Goal: Task Accomplishment & Management: Manage account settings

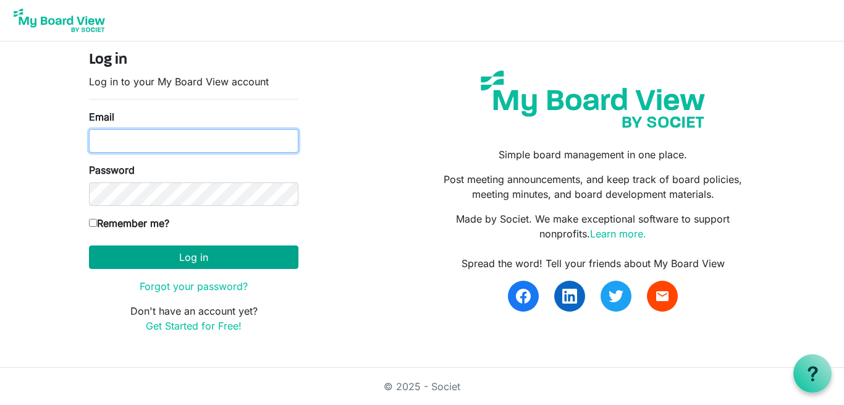
type input "hccemj@gmail.com"
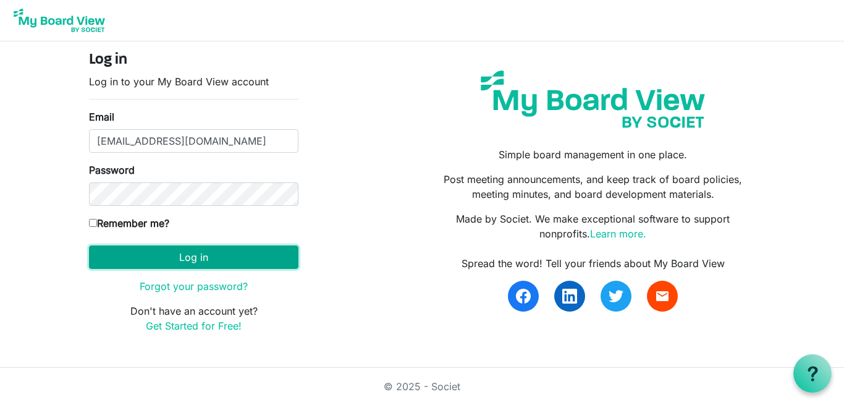
click at [145, 253] on button "Log in" at bounding box center [194, 256] width 210 height 23
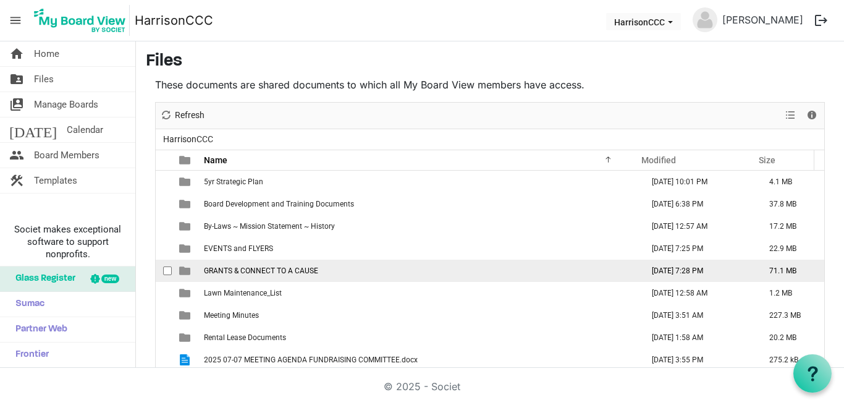
click at [238, 263] on td "GRANTS & CONNECT TO A CAUSE" at bounding box center [419, 271] width 439 height 22
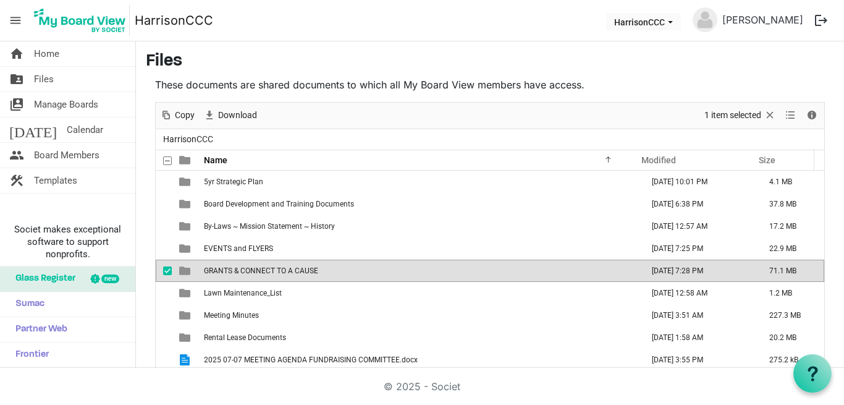
click at [238, 263] on td "GRANTS & CONNECT TO A CAUSE" at bounding box center [419, 271] width 439 height 22
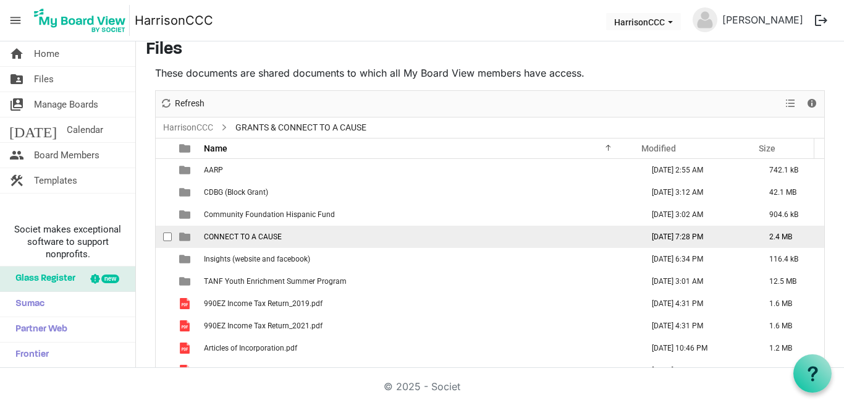
click at [338, 232] on td "CONNECT TO A CAUSE" at bounding box center [419, 237] width 439 height 22
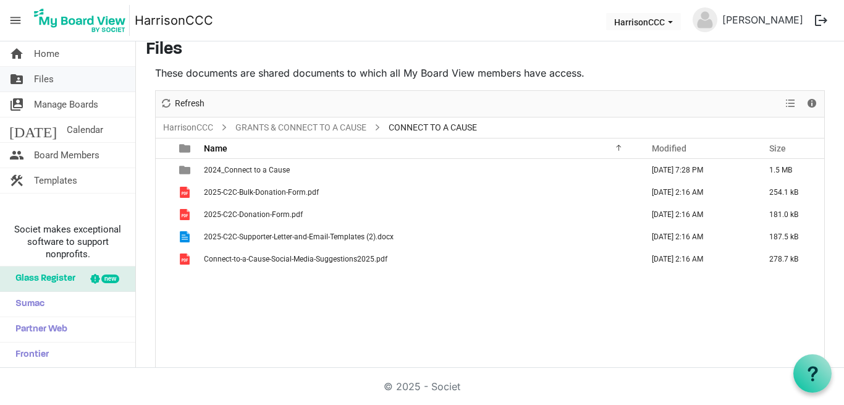
click at [57, 76] on link "folder_shared Files" at bounding box center [67, 79] width 135 height 25
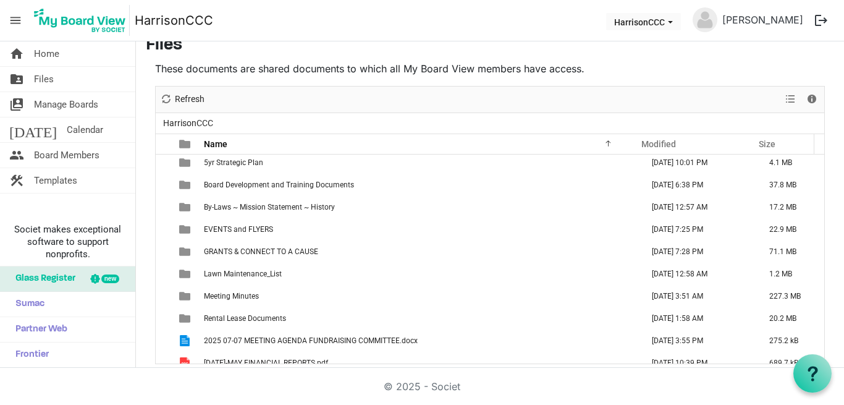
scroll to position [22, 0]
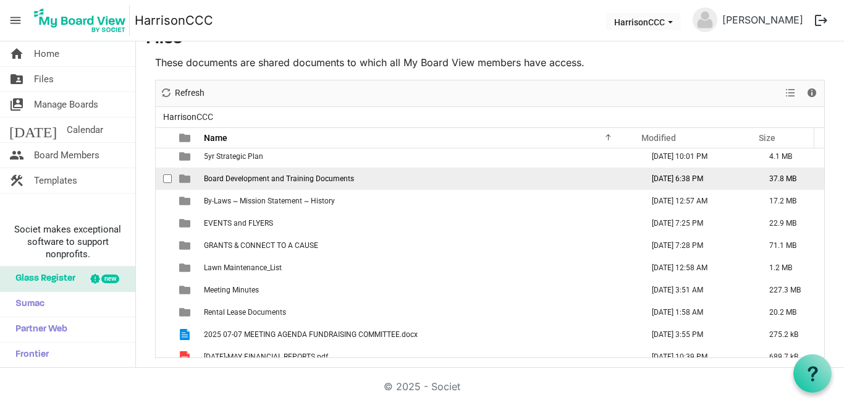
click at [656, 179] on td "June 20, 2025 6:38 PM" at bounding box center [697, 179] width 117 height 22
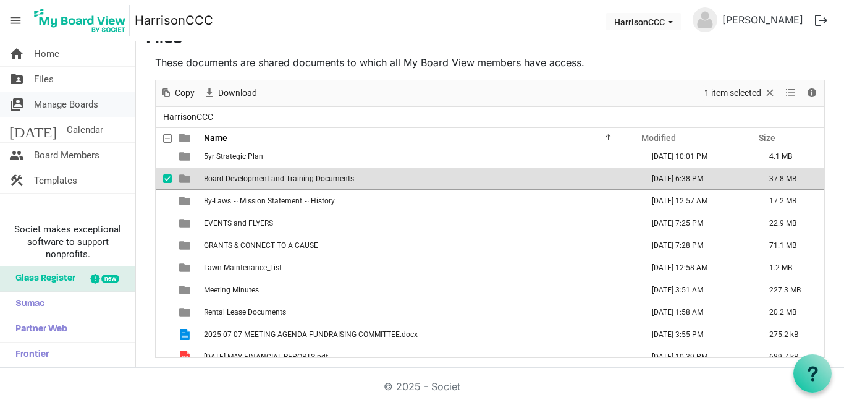
click at [59, 109] on span "Manage Boards" at bounding box center [66, 104] width 64 height 25
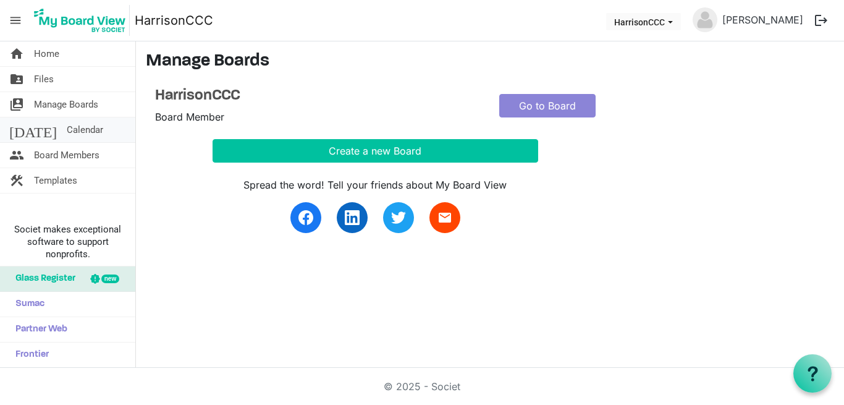
click at [67, 131] on span "Calendar" at bounding box center [85, 129] width 36 height 25
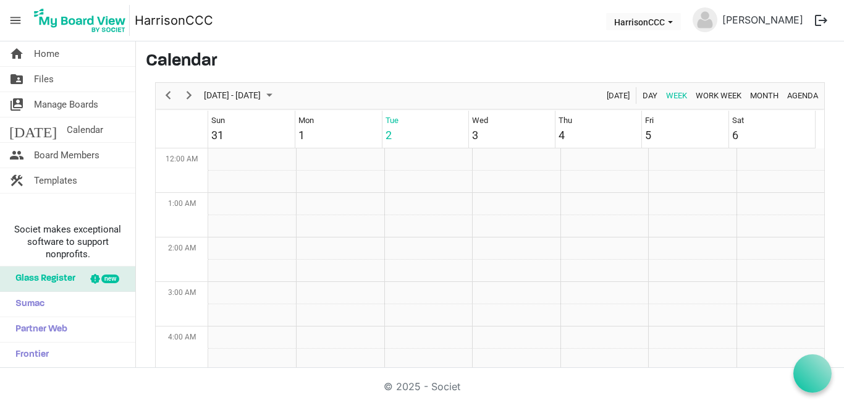
scroll to position [401, 0]
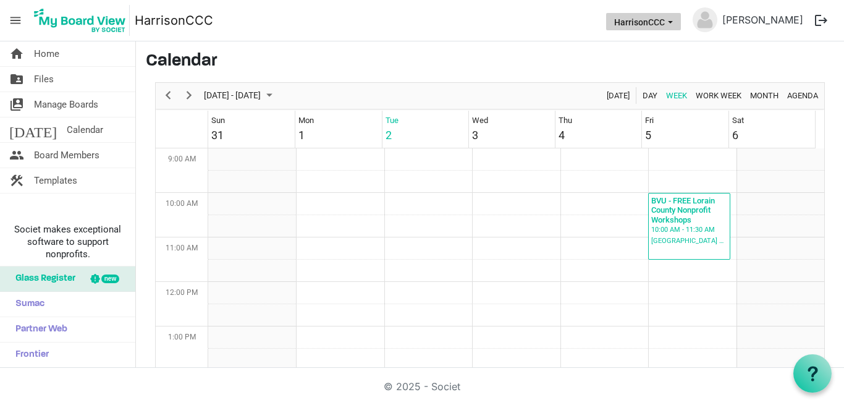
click at [676, 22] on span "HarrisonCCC dropdownbutton" at bounding box center [670, 22] width 11 height 5
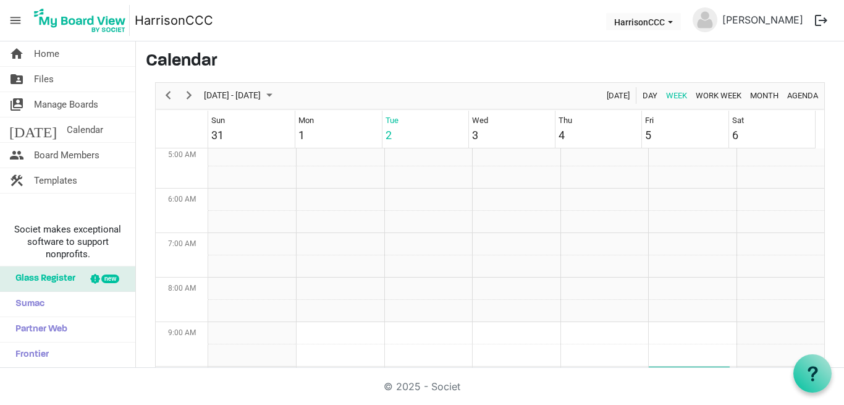
scroll to position [0, 0]
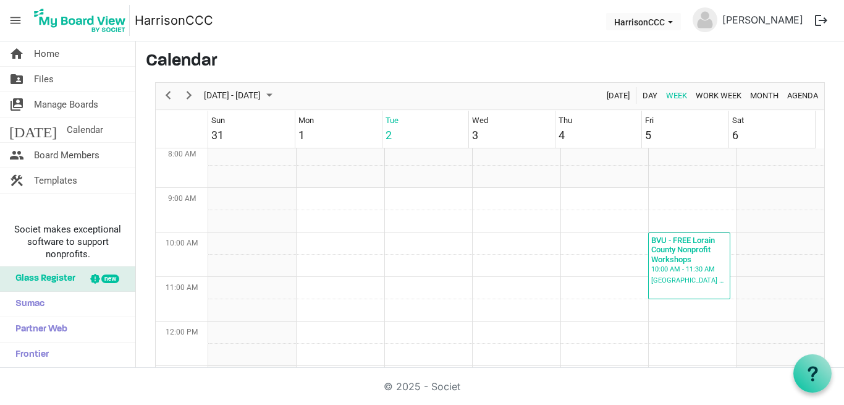
click at [18, 20] on span "menu" at bounding box center [15, 20] width 23 height 23
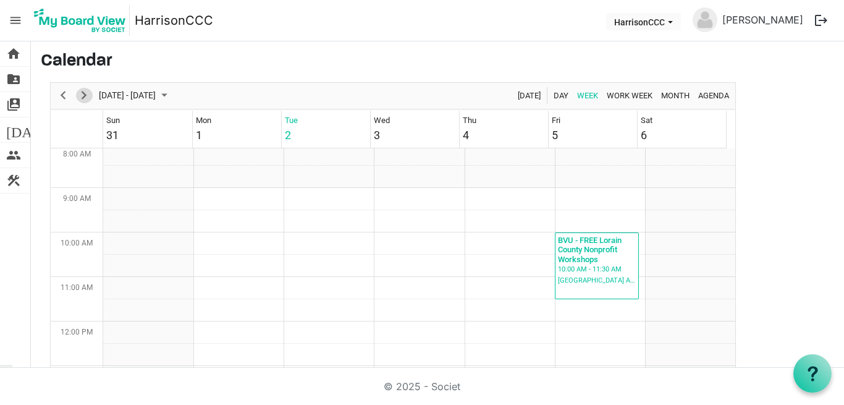
click at [83, 96] on span "Next" at bounding box center [84, 95] width 15 height 15
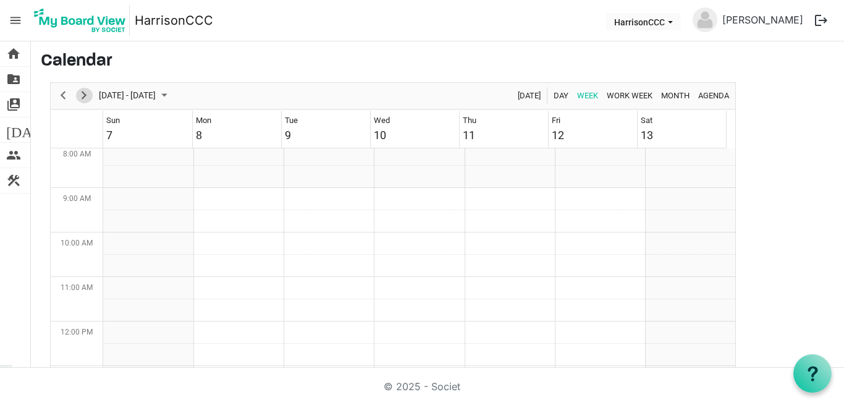
click at [83, 96] on span "Next" at bounding box center [84, 95] width 15 height 15
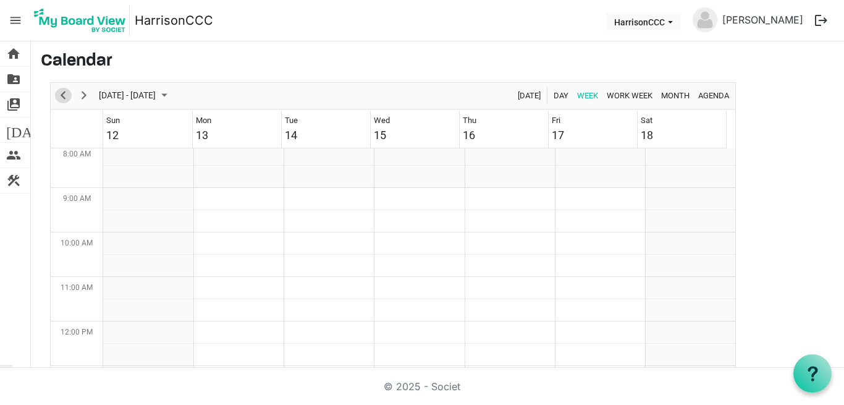
click at [67, 91] on span "Previous" at bounding box center [63, 95] width 15 height 15
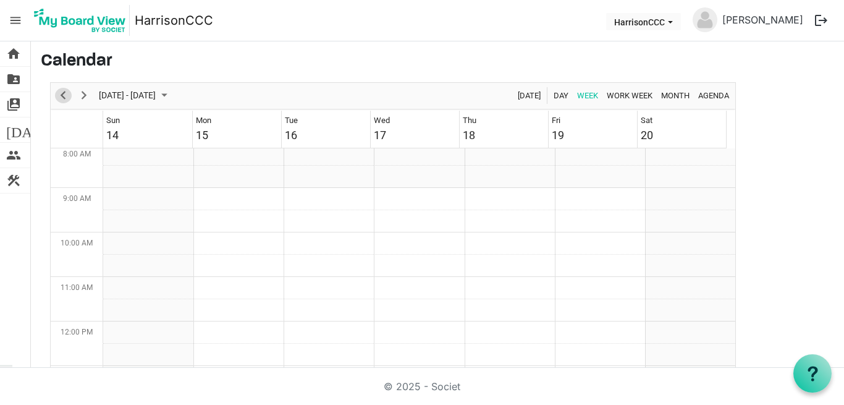
click at [67, 91] on span "Previous" at bounding box center [63, 95] width 15 height 15
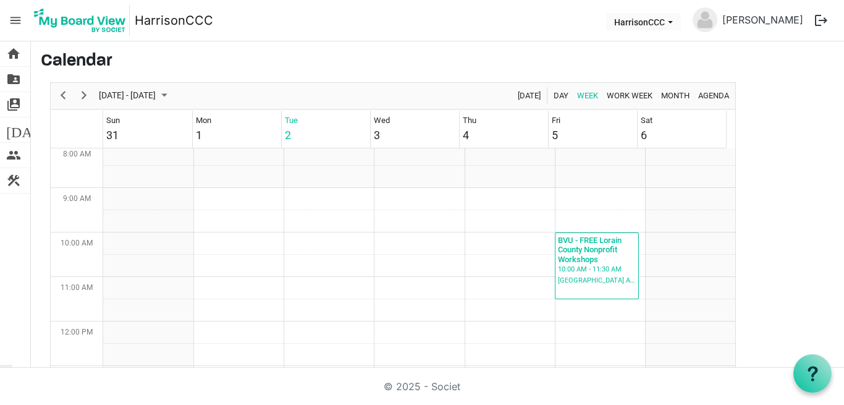
click at [63, 121] on td "Week of September 2, 2025" at bounding box center [77, 129] width 53 height 37
click at [12, 98] on span "switch_account" at bounding box center [13, 104] width 15 height 25
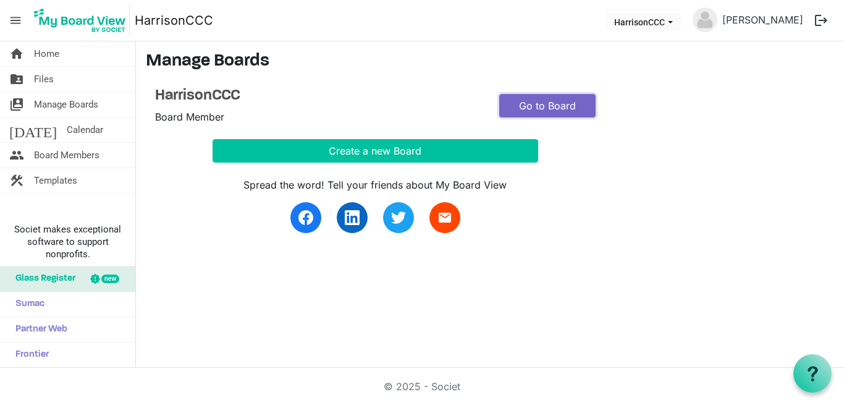
click at [576, 103] on link "Go to Board" at bounding box center [547, 105] width 96 height 23
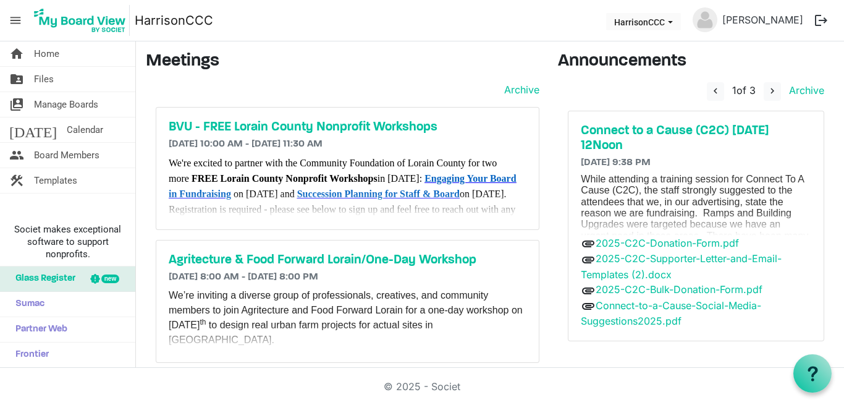
click at [501, 141] on h6 "[DATE] 10:00 AM - [DATE] 11:30 AM" at bounding box center [348, 144] width 358 height 12
click at [775, 210] on p "While attending a training session for Connect To A Cause (C2C), the staff stro…" at bounding box center [696, 270] width 231 height 193
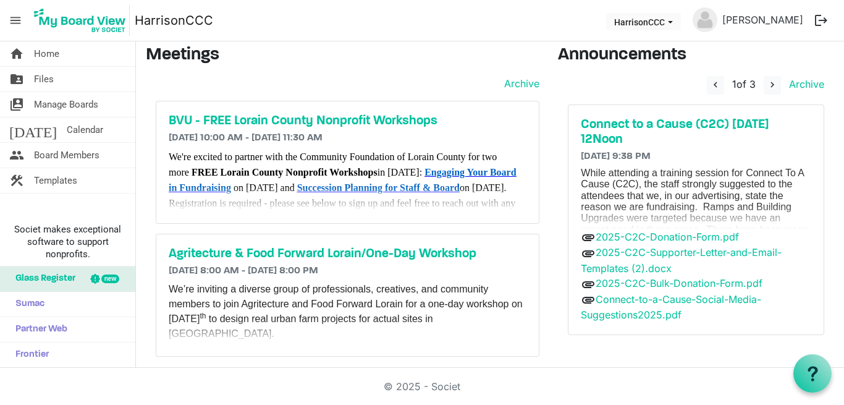
scroll to position [15, 0]
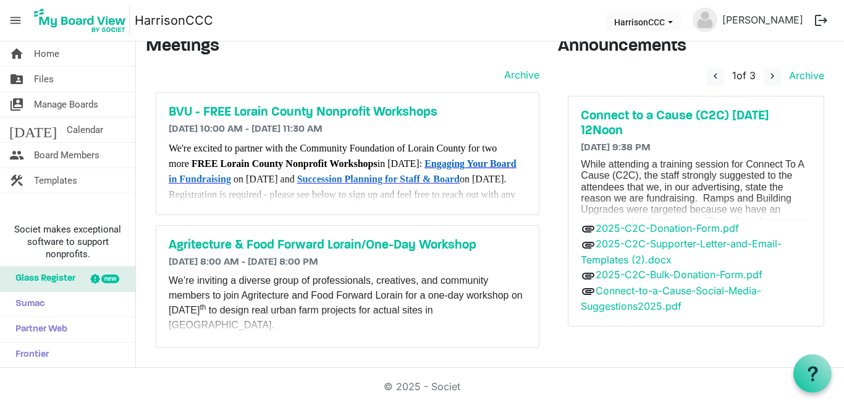
click at [767, 187] on p "While attending a training session for Connect To A Cause (C2C), the staff stro…" at bounding box center [696, 255] width 231 height 193
click at [707, 111] on h5 "Connect to a Cause (C2C) 9/13/25 @ 12Noon" at bounding box center [696, 124] width 231 height 30
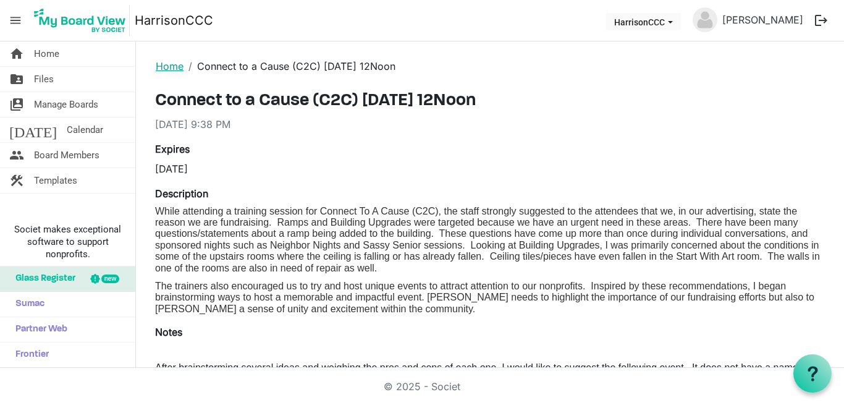
click at [172, 62] on link "Home" at bounding box center [170, 66] width 28 height 12
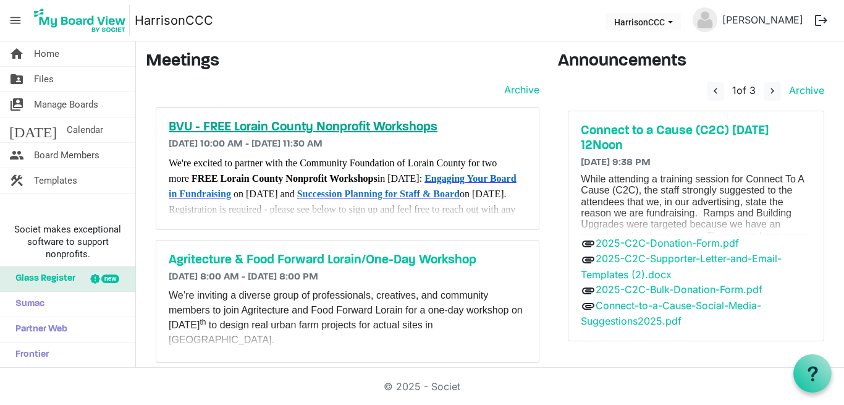
click at [307, 130] on h5 "BVU - FREE Lorain County Nonprofit Workshops" at bounding box center [348, 127] width 358 height 15
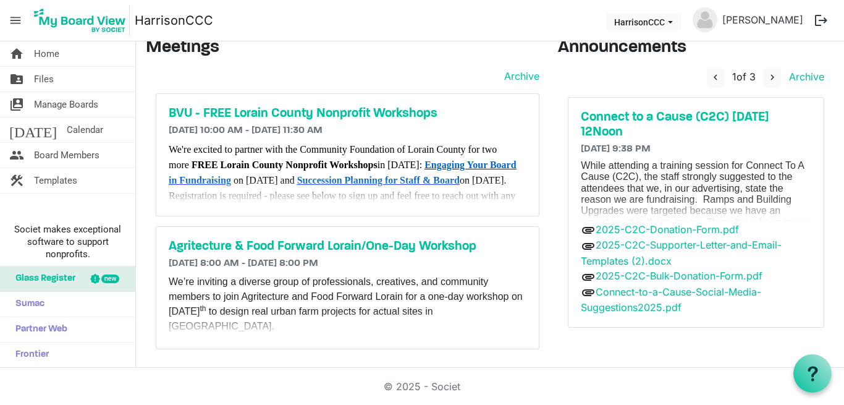
scroll to position [15, 0]
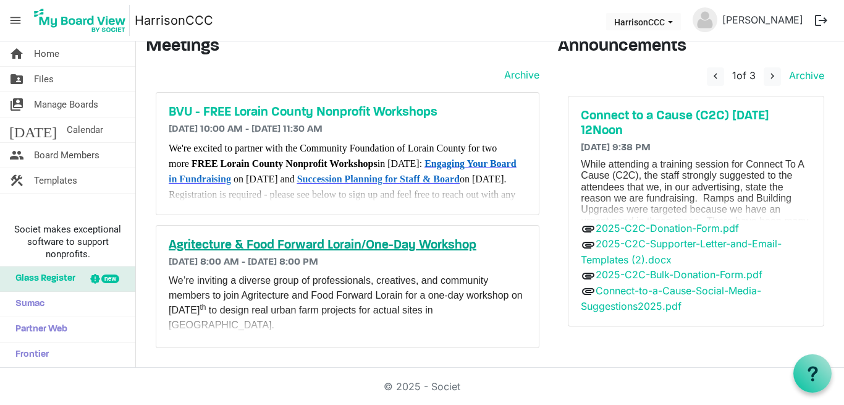
click at [299, 244] on h5 "Agritecture & Food Forward Lorain/One-Day Workshop" at bounding box center [348, 245] width 358 height 15
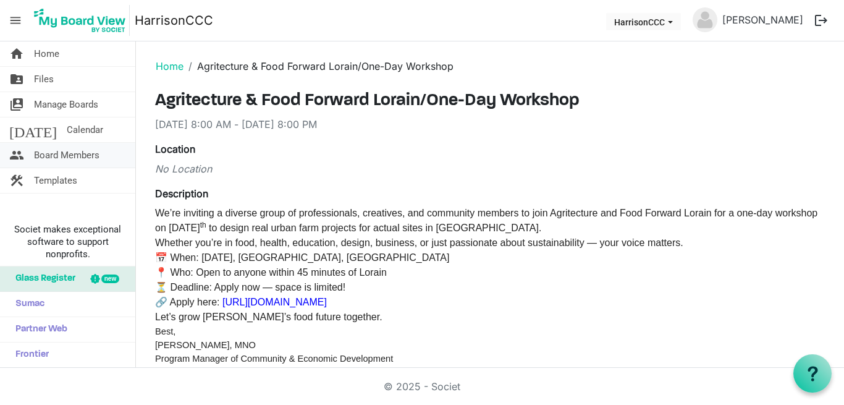
click at [62, 155] on span "Board Members" at bounding box center [67, 155] width 66 height 25
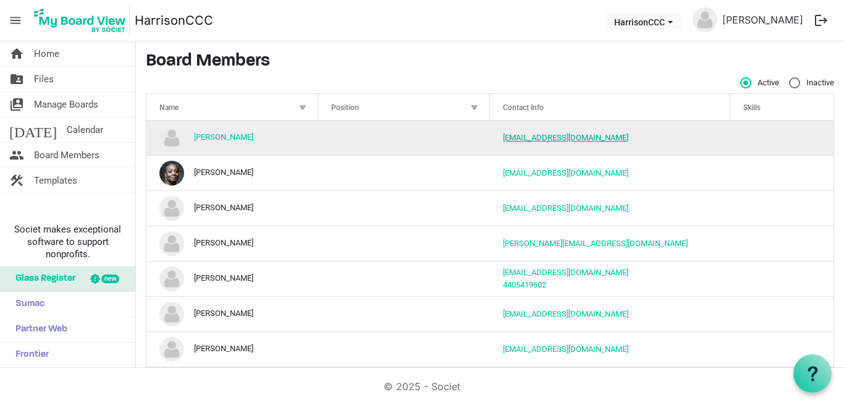
click at [568, 138] on link "[EMAIL_ADDRESS][DOMAIN_NAME]" at bounding box center [565, 137] width 125 height 9
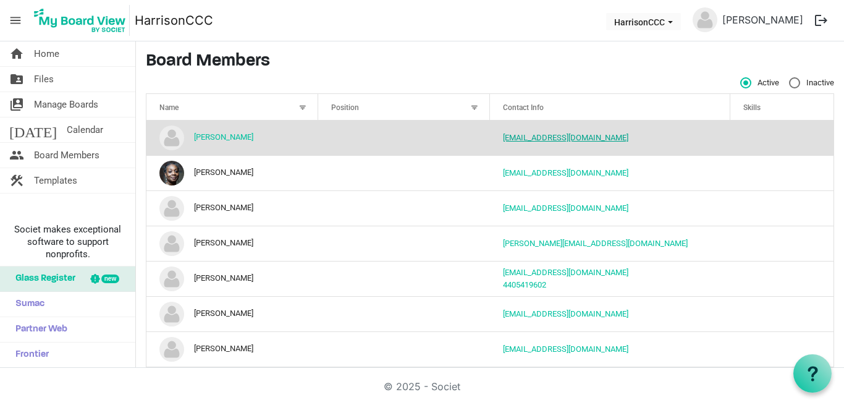
click at [538, 136] on link "[EMAIL_ADDRESS][DOMAIN_NAME]" at bounding box center [565, 137] width 125 height 9
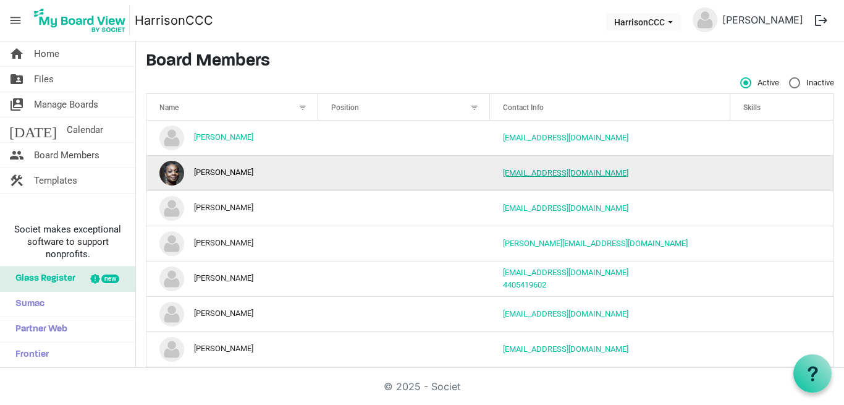
click at [531, 171] on link "jamespl1@aol.com" at bounding box center [565, 172] width 125 height 9
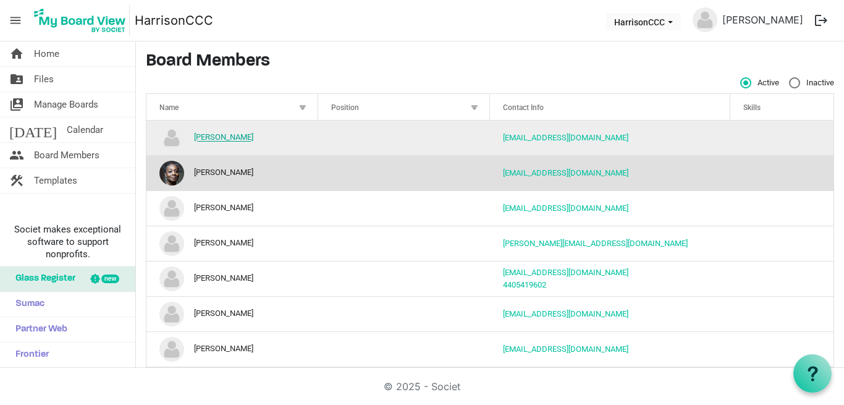
click at [213, 136] on link "[PERSON_NAME]" at bounding box center [223, 137] width 59 height 9
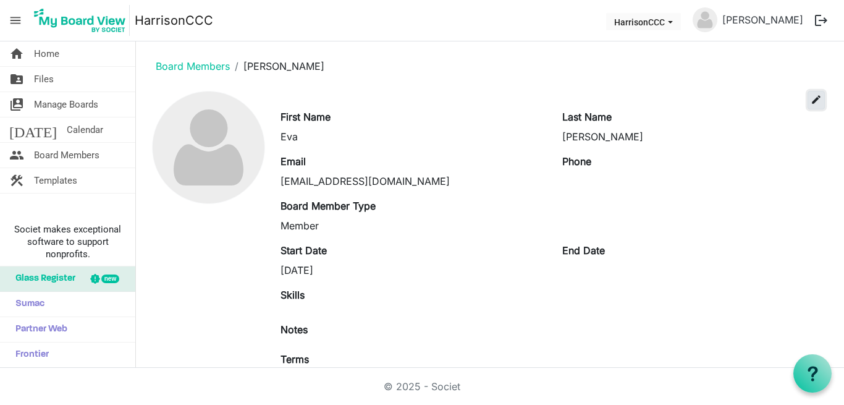
click at [811, 100] on span "edit" at bounding box center [816, 99] width 11 height 11
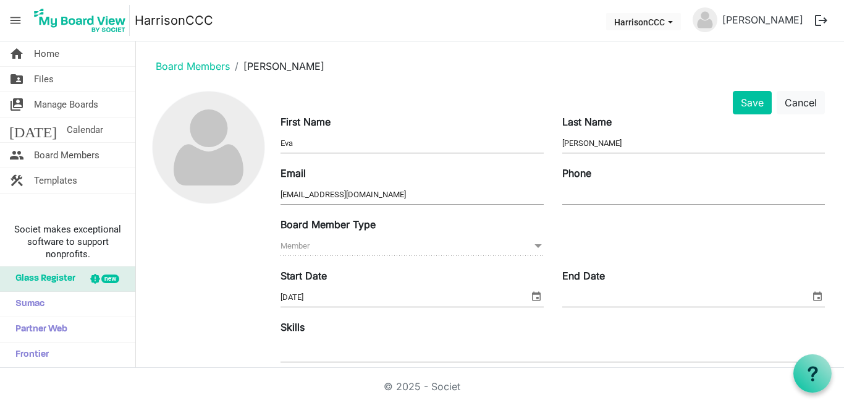
click at [323, 253] on span "Member Member" at bounding box center [412, 246] width 263 height 19
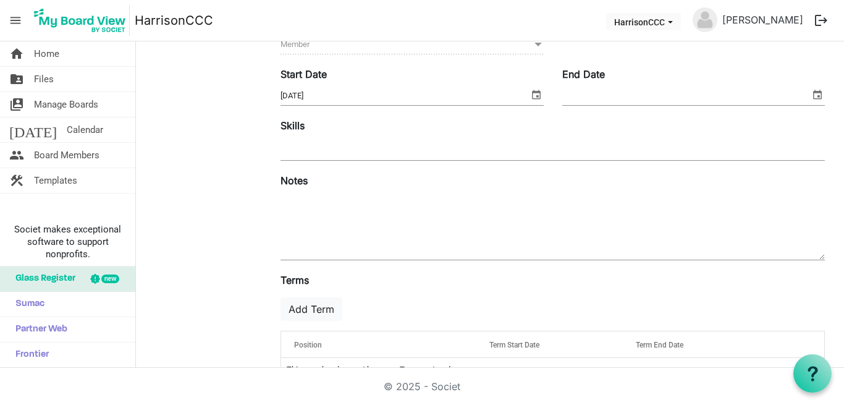
scroll to position [236, 0]
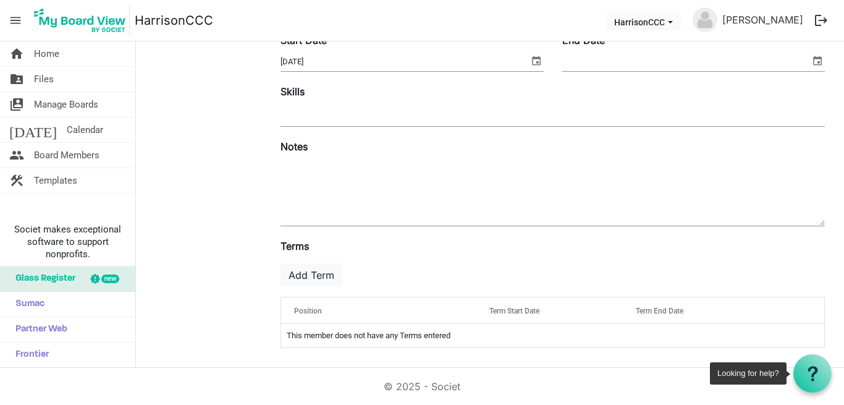
click at [815, 366] on icon at bounding box center [812, 373] width 15 height 15
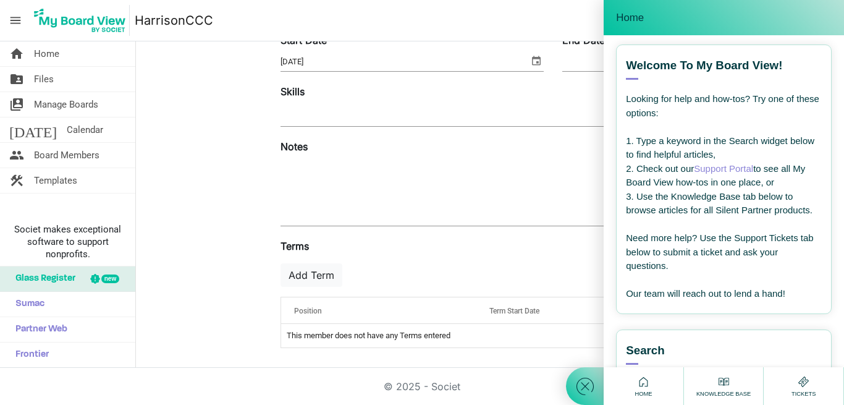
scroll to position [0, 0]
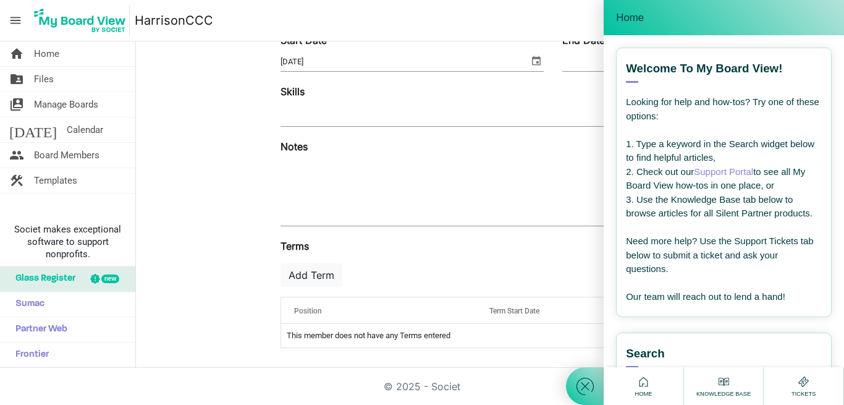
click at [197, 134] on div at bounding box center [208, 106] width 125 height 503
click at [313, 151] on div "Notes" at bounding box center [552, 184] width 563 height 90
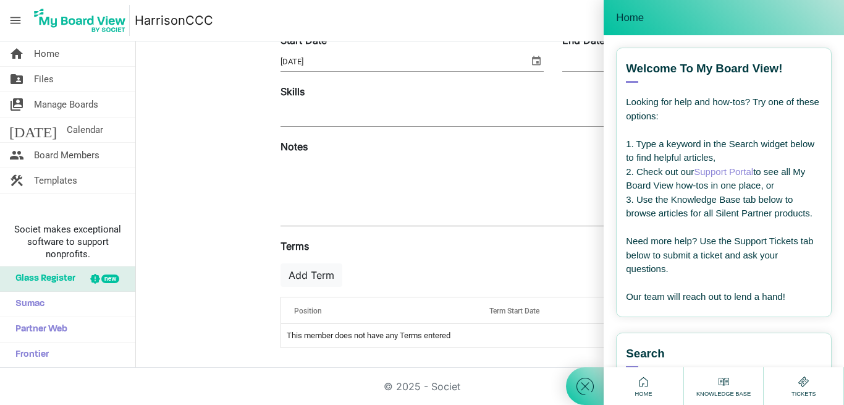
click at [634, 389] on span "Home" at bounding box center [643, 393] width 23 height 9
click at [642, 381] on icon at bounding box center [643, 381] width 15 height 15
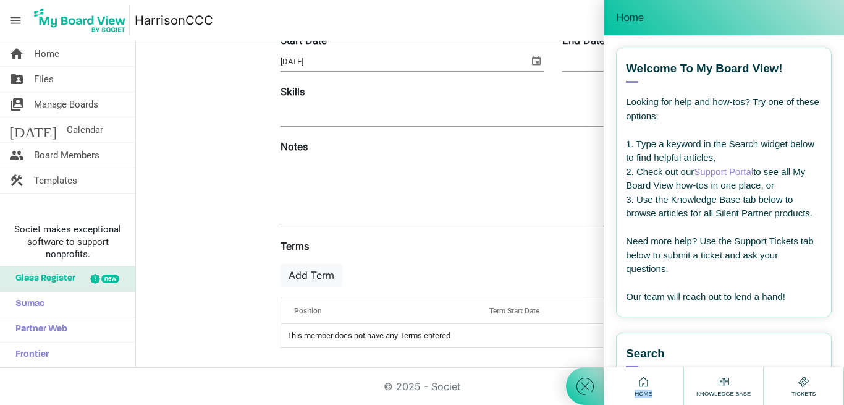
click at [642, 381] on icon at bounding box center [643, 381] width 15 height 15
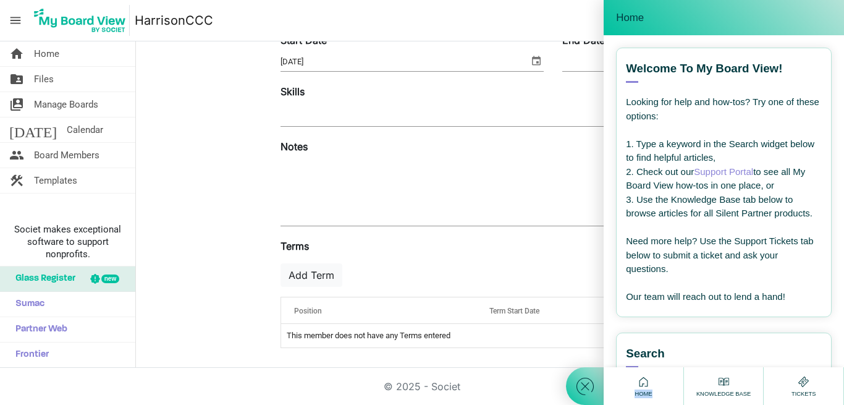
click at [642, 381] on icon at bounding box center [643, 381] width 15 height 15
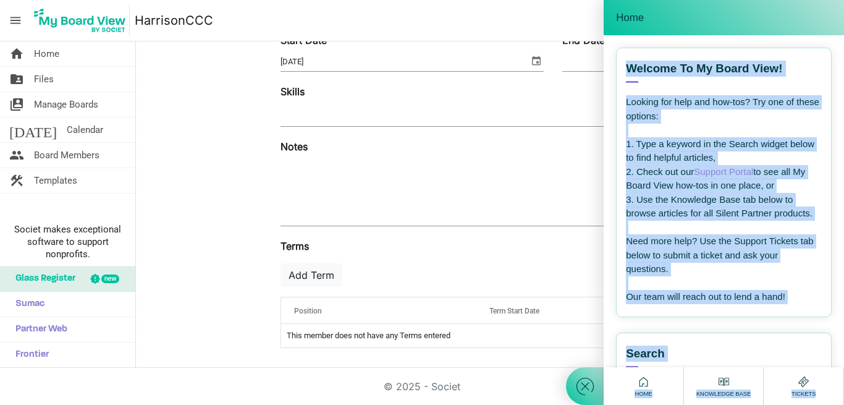
drag, startPoint x: 744, startPoint y: 18, endPoint x: 575, endPoint y: 49, distance: 172.3
click at [575, 49] on div "Home Welcome! How can I help you ? --- email --- Welcome to My Board View! View…" at bounding box center [705, 202] width 278 height 405
click at [844, 14] on div "Home" at bounding box center [724, 17] width 240 height 35
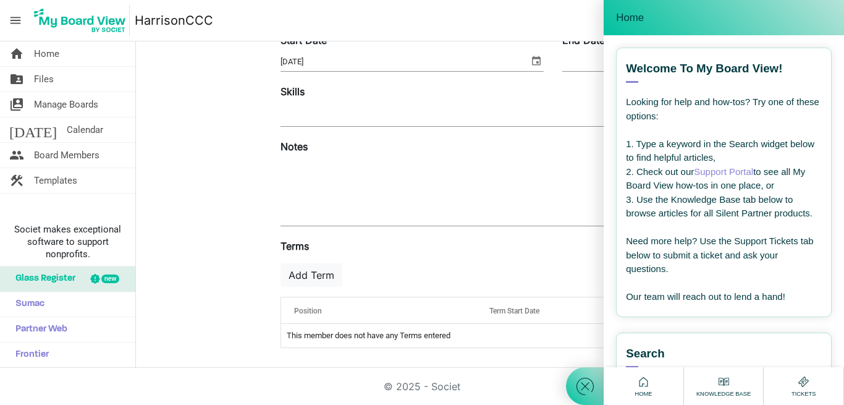
click at [844, 1] on div "Home" at bounding box center [724, 17] width 240 height 35
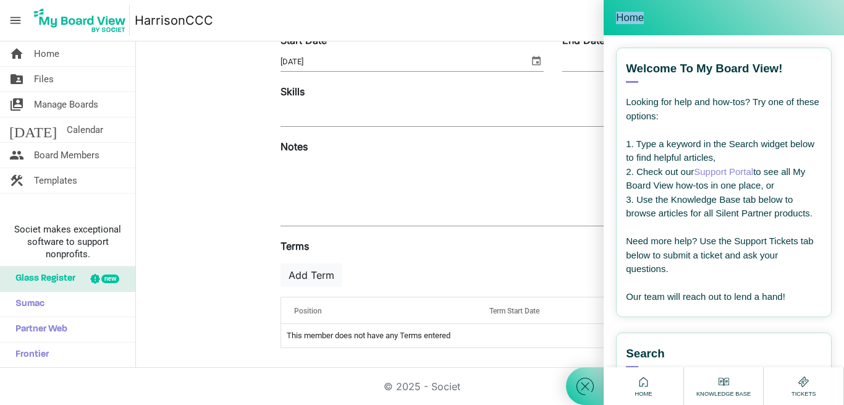
click at [844, 1] on div "Home" at bounding box center [724, 17] width 240 height 35
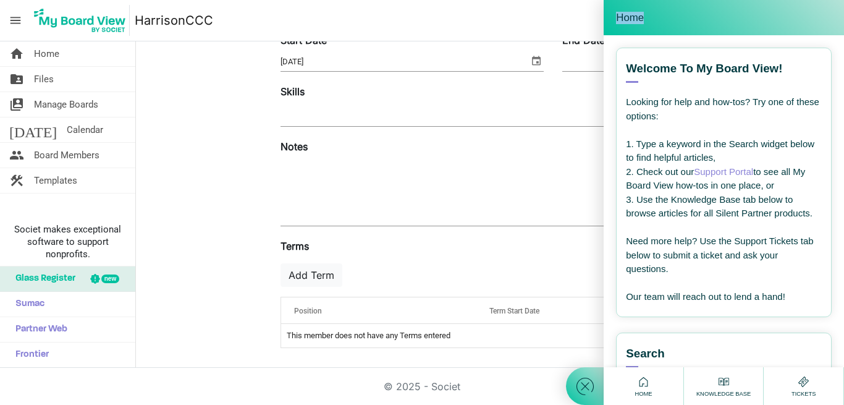
click at [844, 1] on div "Home" at bounding box center [724, 17] width 240 height 35
click at [579, 384] on icon at bounding box center [585, 386] width 22 height 22
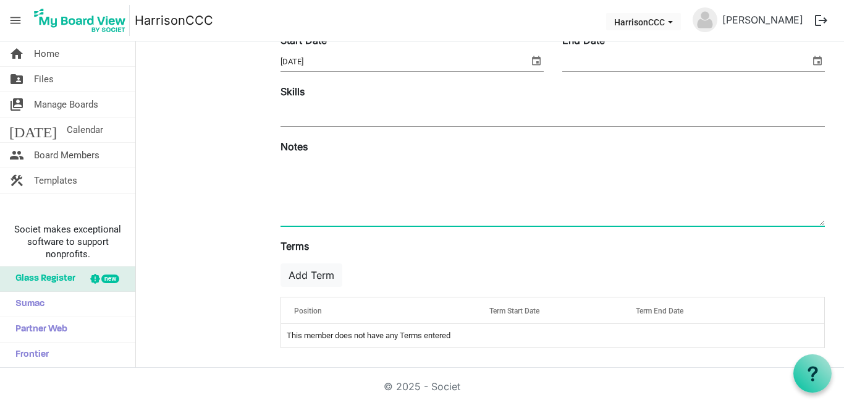
click at [307, 175] on textarea at bounding box center [553, 192] width 545 height 67
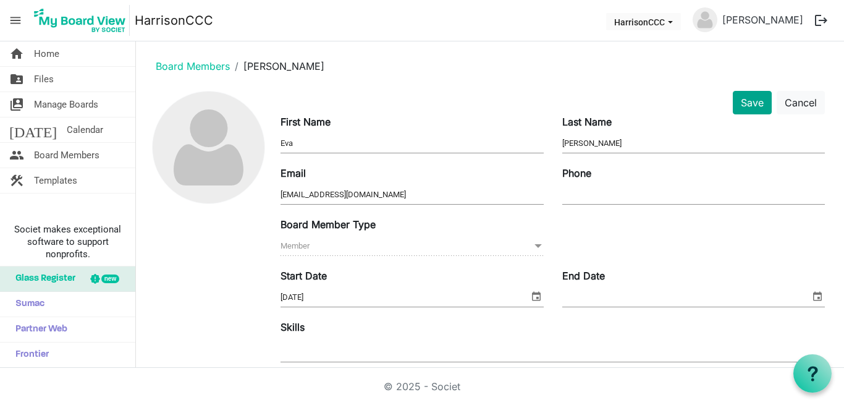
type textarea "I am not a board member. I am paid staff."
click at [739, 99] on button "Save" at bounding box center [752, 102] width 39 height 23
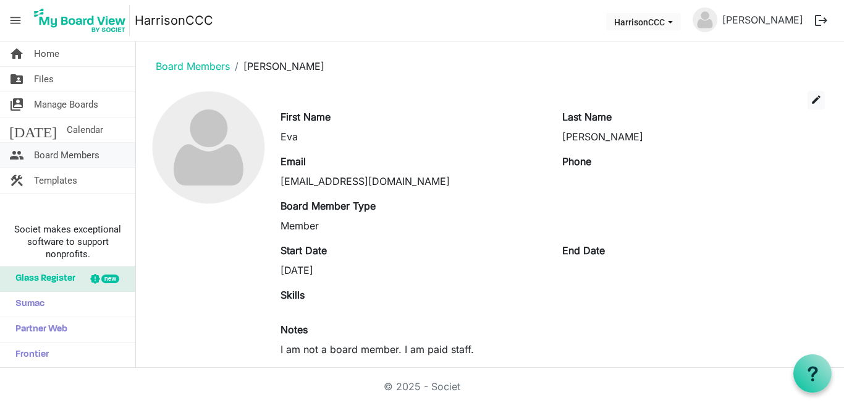
click at [79, 152] on span "Board Members" at bounding box center [67, 155] width 66 height 25
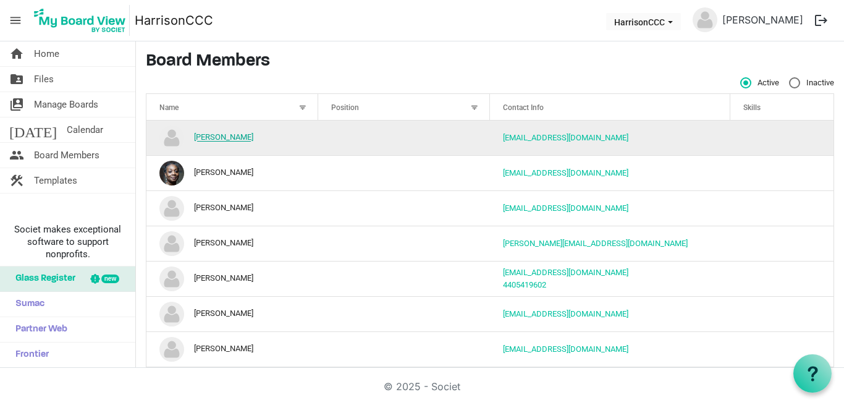
click at [197, 139] on link "[PERSON_NAME]" at bounding box center [223, 137] width 59 height 9
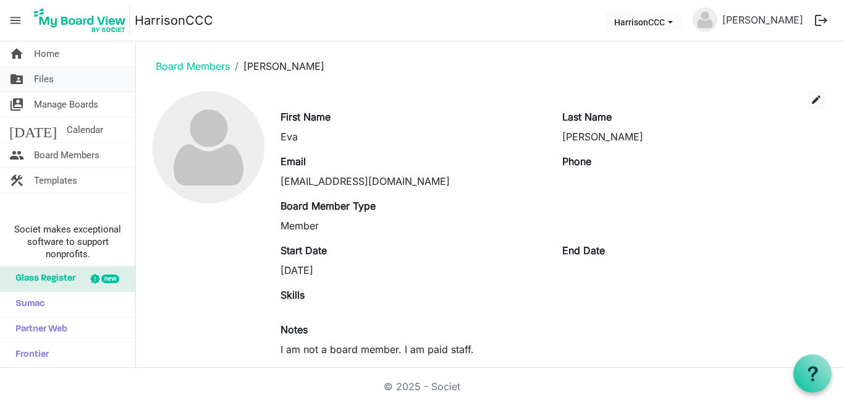
click at [52, 76] on span "Files" at bounding box center [44, 79] width 20 height 25
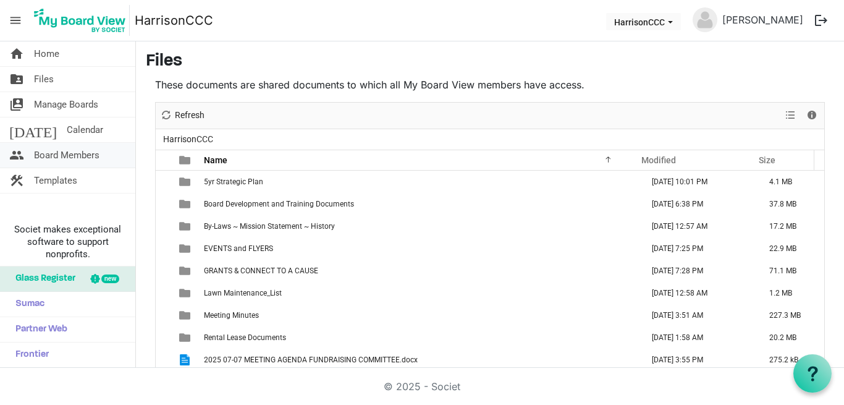
click at [45, 147] on span "Board Members" at bounding box center [67, 155] width 66 height 25
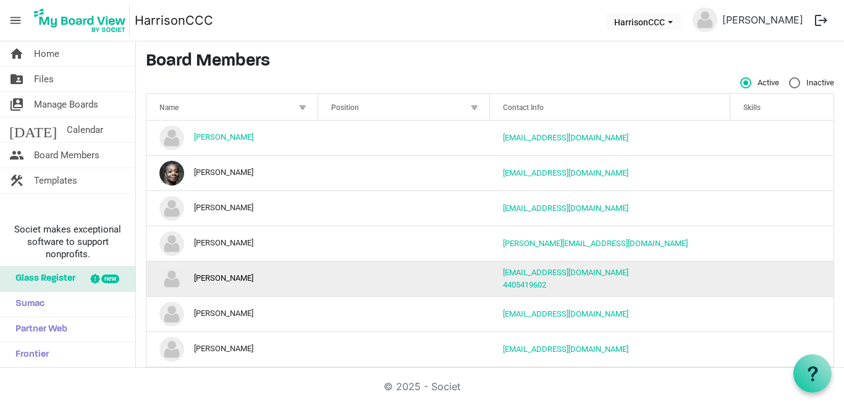
click at [203, 278] on td "[PERSON_NAME]" at bounding box center [233, 278] width 172 height 35
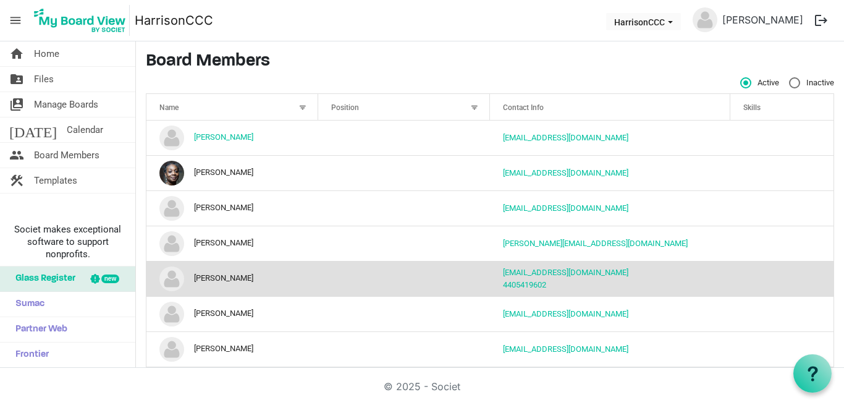
click at [203, 278] on td "[PERSON_NAME]" at bounding box center [233, 278] width 172 height 35
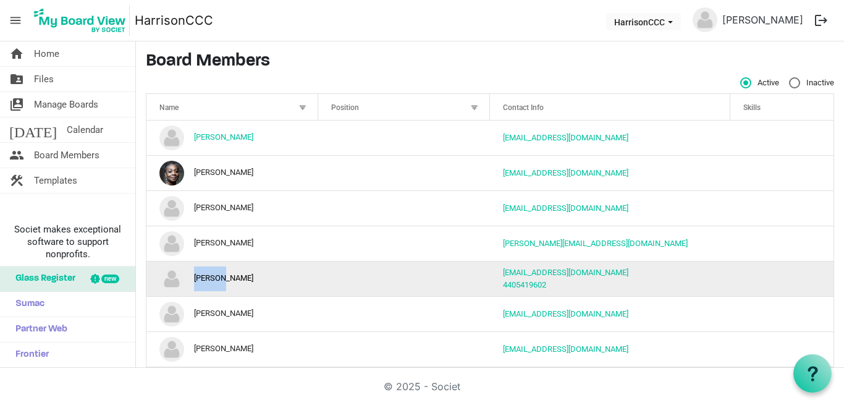
click at [203, 278] on td "[PERSON_NAME]" at bounding box center [233, 278] width 172 height 35
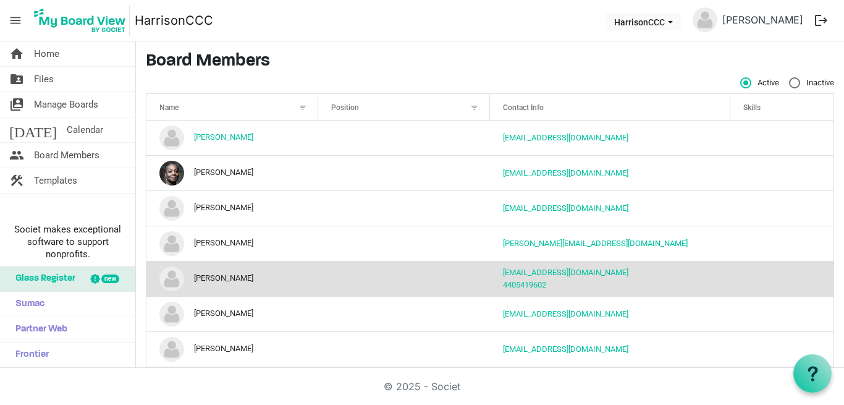
click at [386, 278] on td "column header Position" at bounding box center [404, 278] width 172 height 35
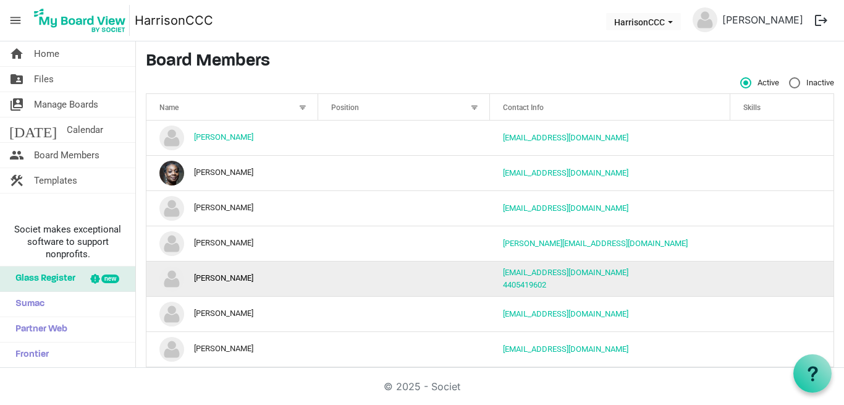
click at [386, 278] on td "column header Position" at bounding box center [404, 278] width 172 height 35
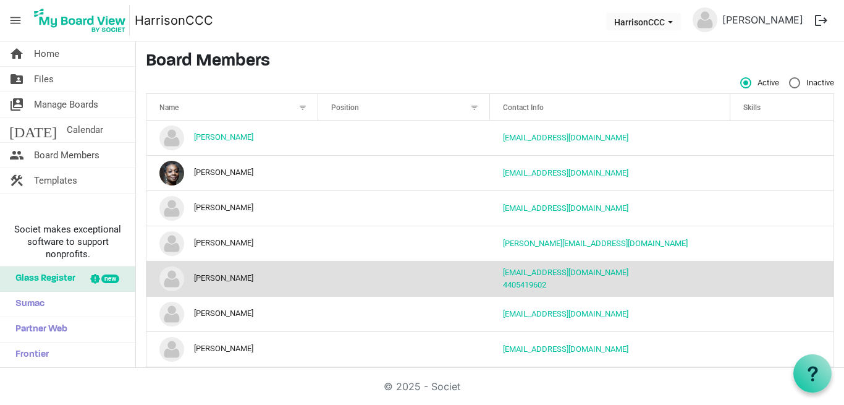
click at [386, 278] on td "column header Position" at bounding box center [404, 278] width 172 height 35
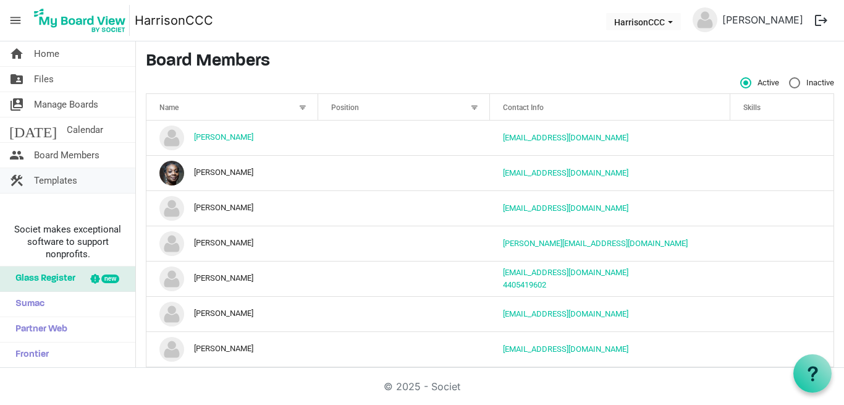
click at [56, 179] on span "Templates" at bounding box center [55, 180] width 43 height 25
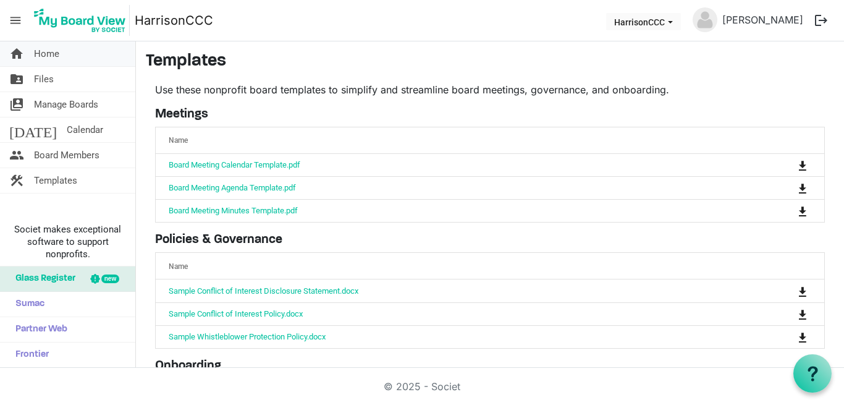
click at [77, 59] on link "home Home" at bounding box center [67, 53] width 135 height 25
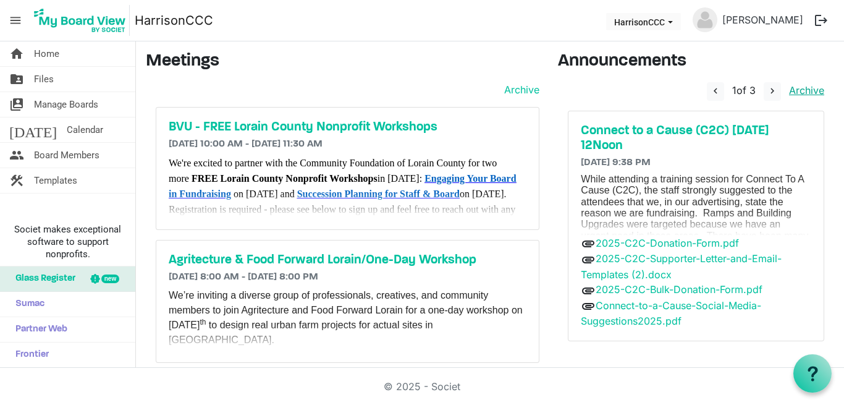
click at [793, 89] on link "Archive" at bounding box center [804, 90] width 40 height 12
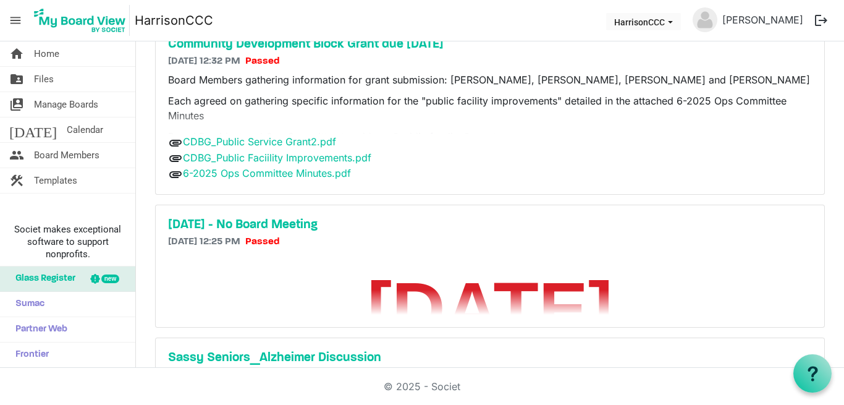
scroll to position [944, 0]
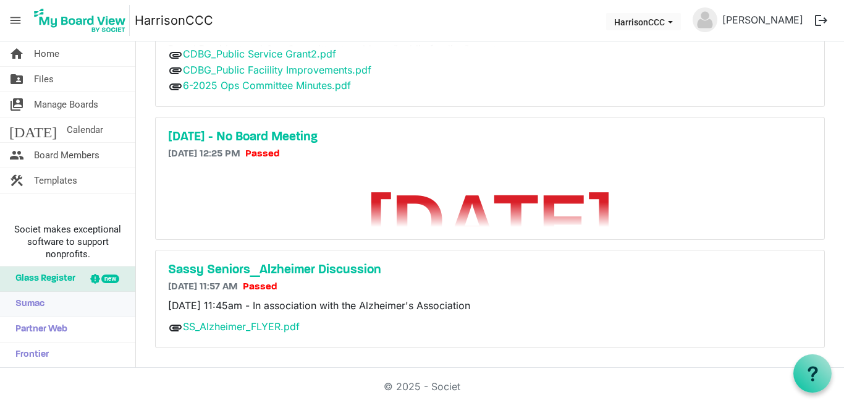
click at [32, 300] on span "Sumac" at bounding box center [26, 304] width 35 height 25
click at [51, 330] on span "Partner Web" at bounding box center [38, 329] width 58 height 25
click at [25, 358] on span "Frontier" at bounding box center [29, 354] width 40 height 25
